Goal: Information Seeking & Learning: Learn about a topic

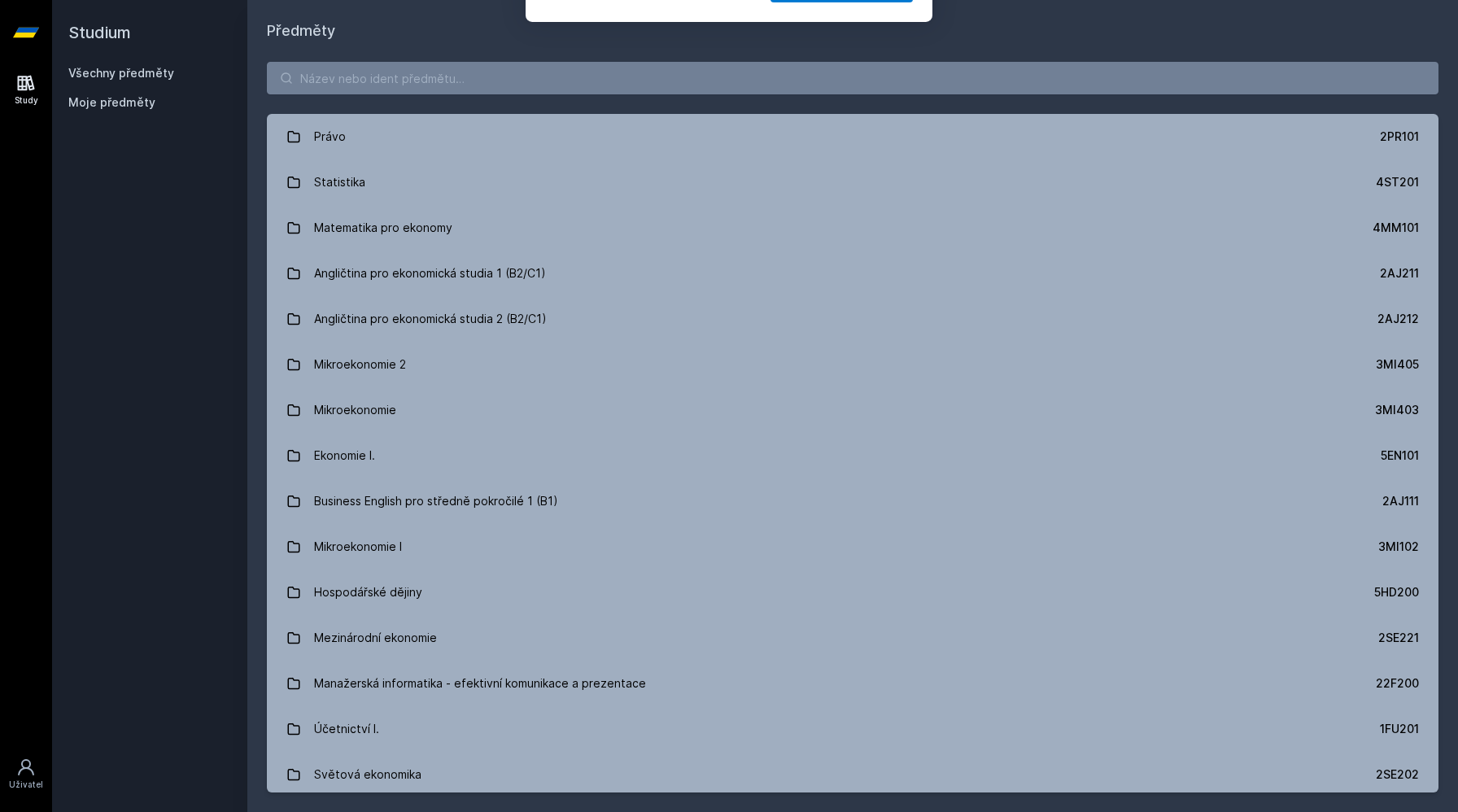
click at [714, 113] on button "Ne" at bounding box center [732, 104] width 59 height 40
click at [665, 78] on input "search" at bounding box center [852, 79] width 1172 height 33
paste input "4SA313"
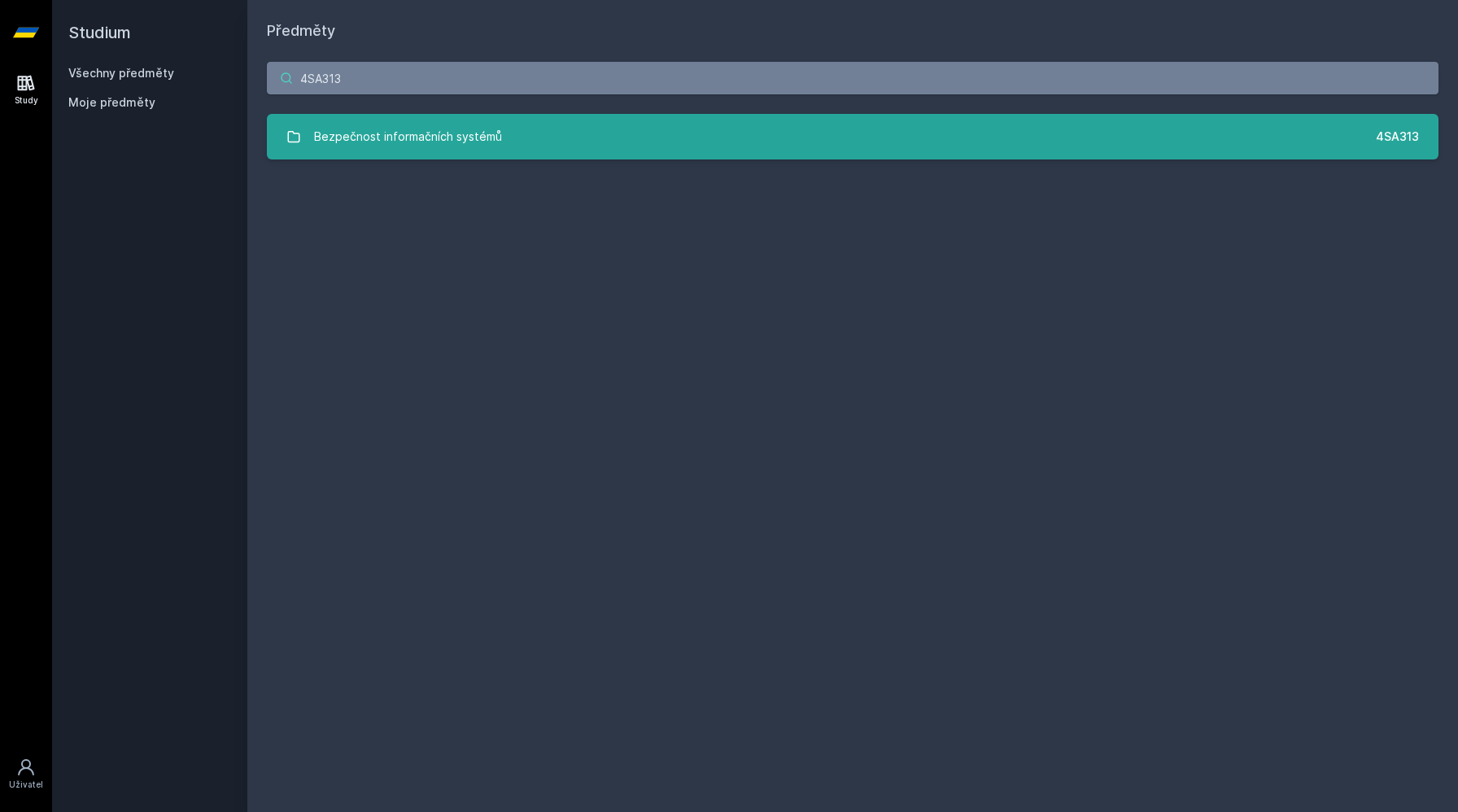
type input "4SA313"
click at [604, 140] on link "Bezpečnost informačních systémů 4SA313" at bounding box center [852, 136] width 1172 height 46
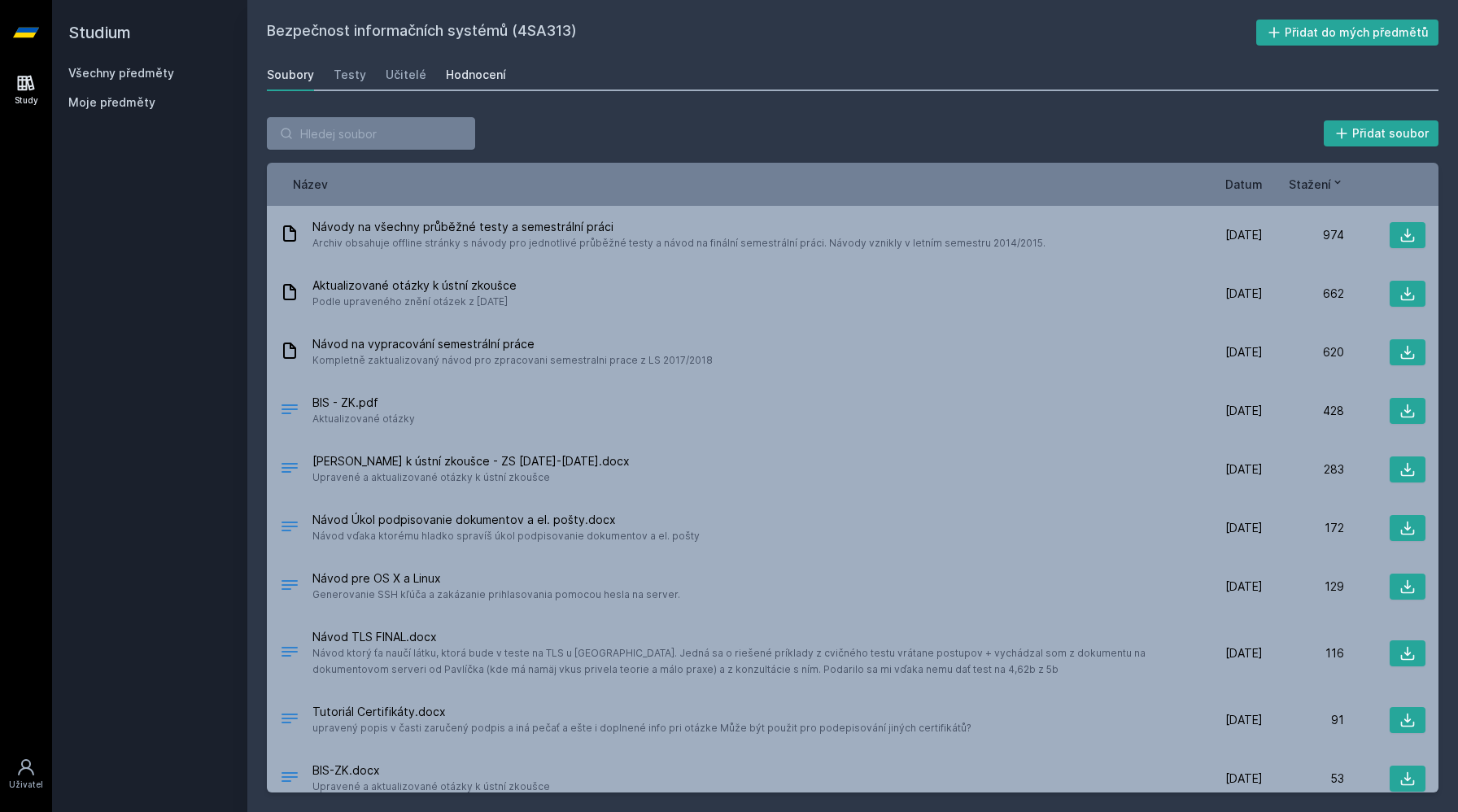
click at [448, 77] on div "Hodnocení" at bounding box center [476, 75] width 60 height 16
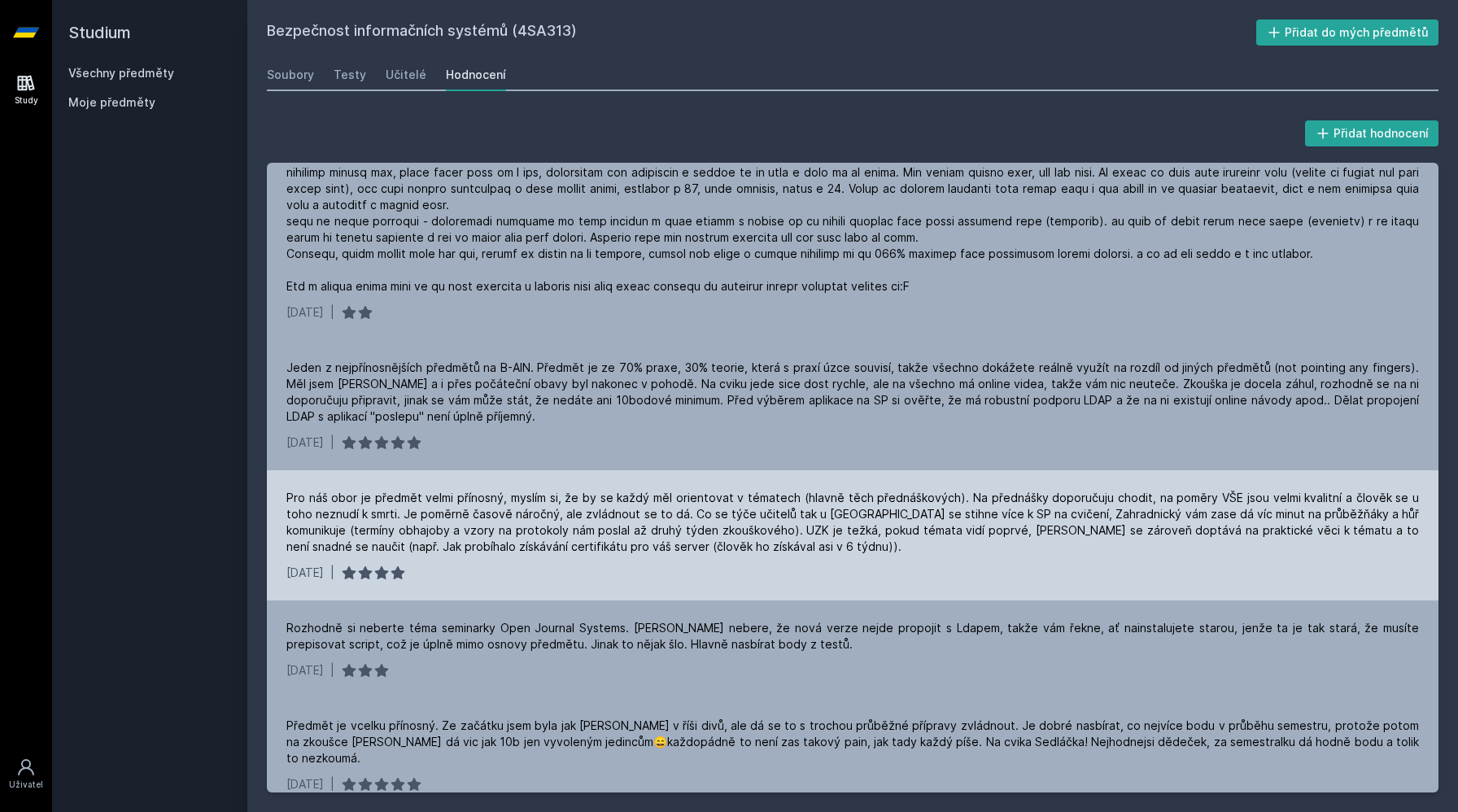
scroll to position [252, 0]
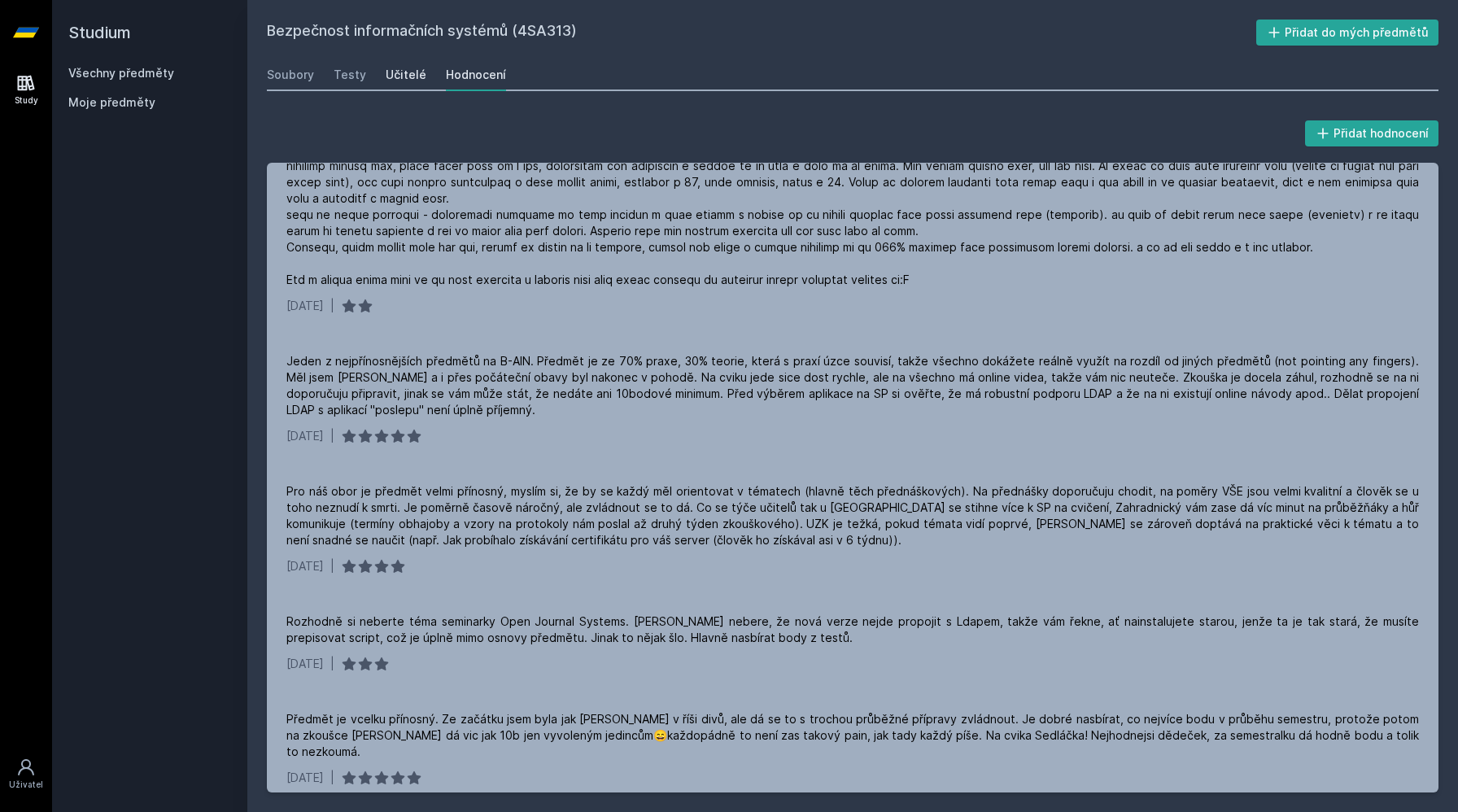
click at [402, 80] on div "Učitelé" at bounding box center [406, 75] width 40 height 16
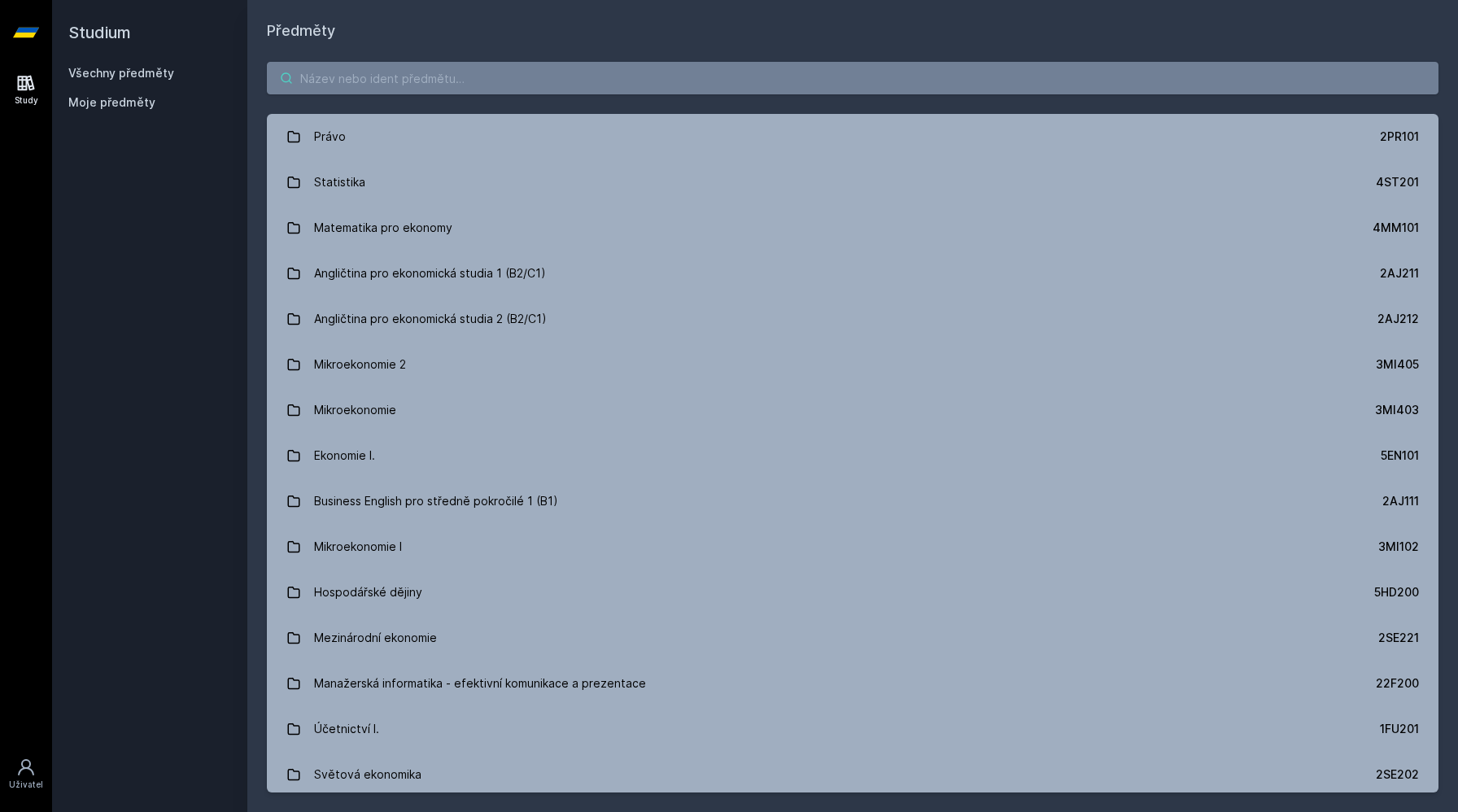
click at [454, 80] on input "search" at bounding box center [852, 79] width 1172 height 33
paste input "4EK317"
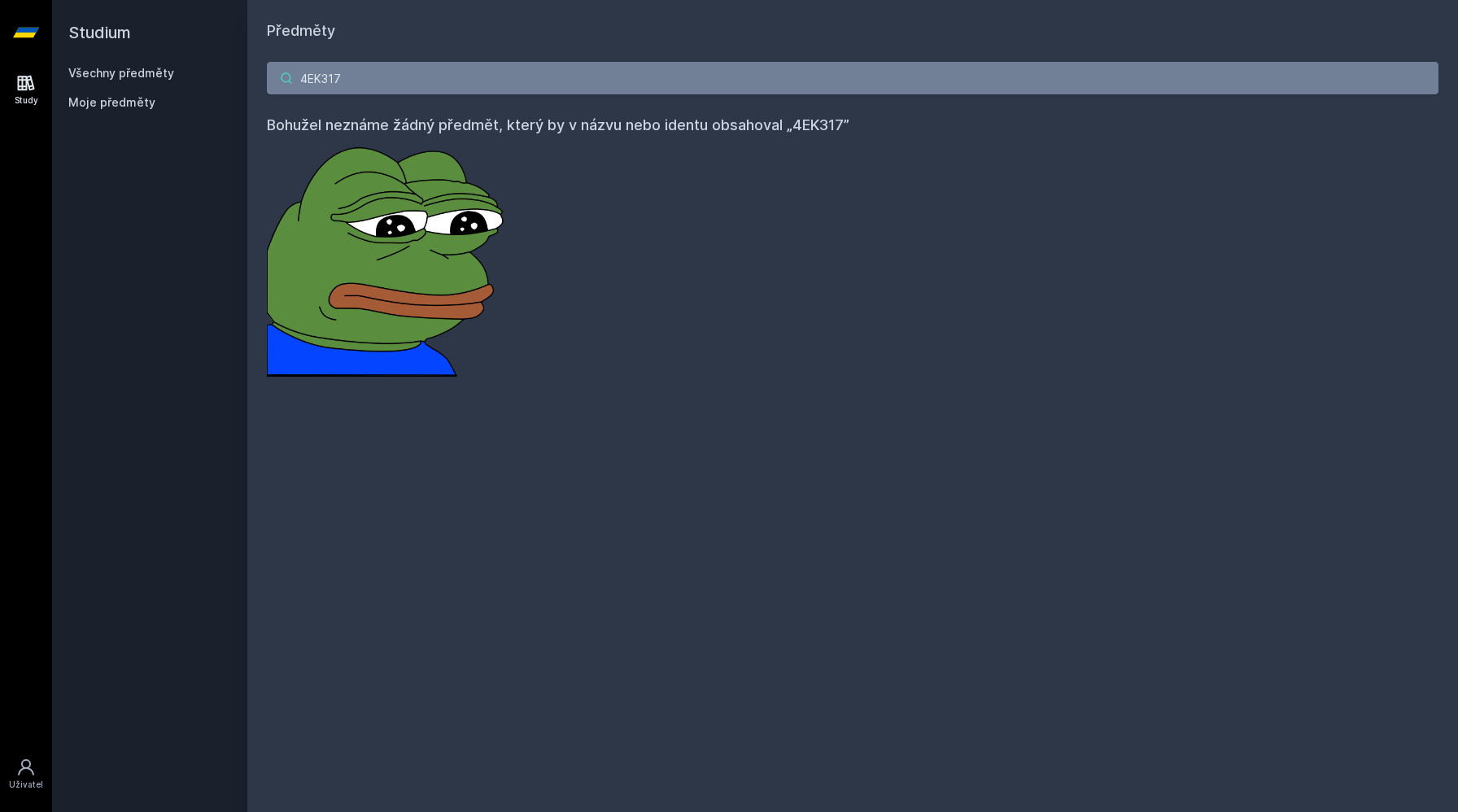
drag, startPoint x: 531, startPoint y: 74, endPoint x: 292, endPoint y: 71, distance: 239.0
click at [292, 71] on div "4EK317" at bounding box center [852, 79] width 1172 height 33
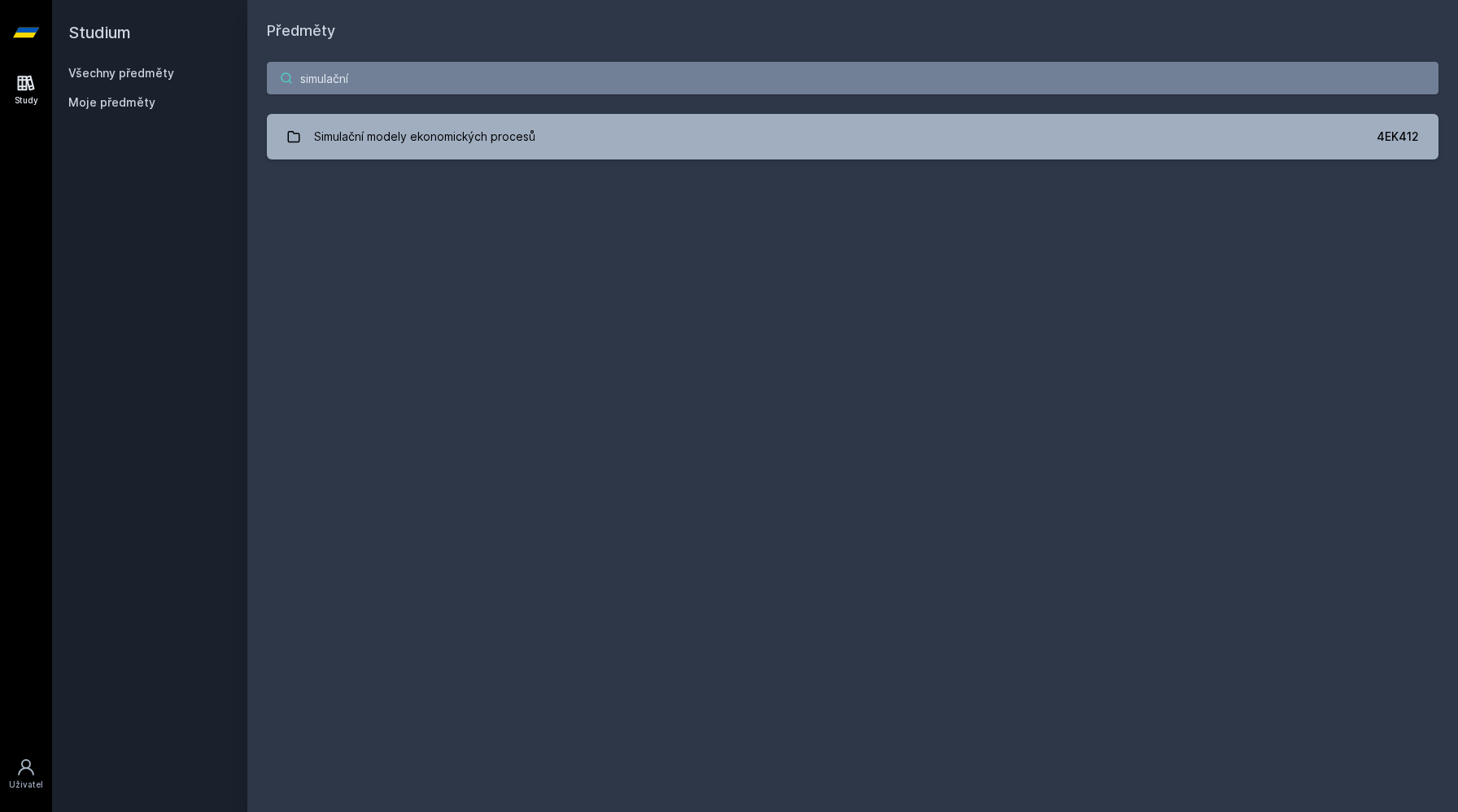
type input "simulační"
